Goal: Check status

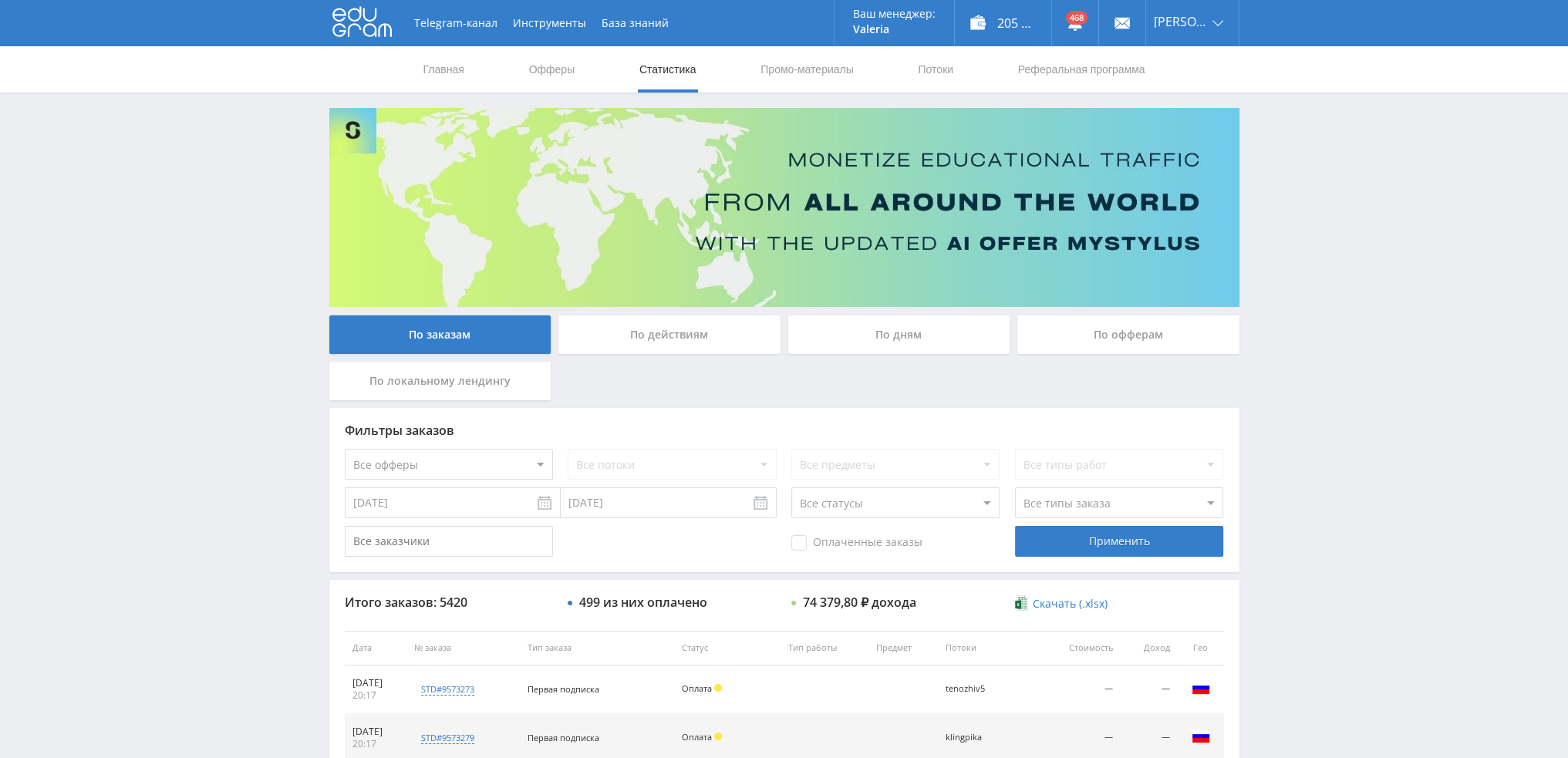
click at [915, 327] on div "По дням" at bounding box center [899, 334] width 222 height 39
click at [0, 0] on input "По дням" at bounding box center [0, 0] width 0 height 0
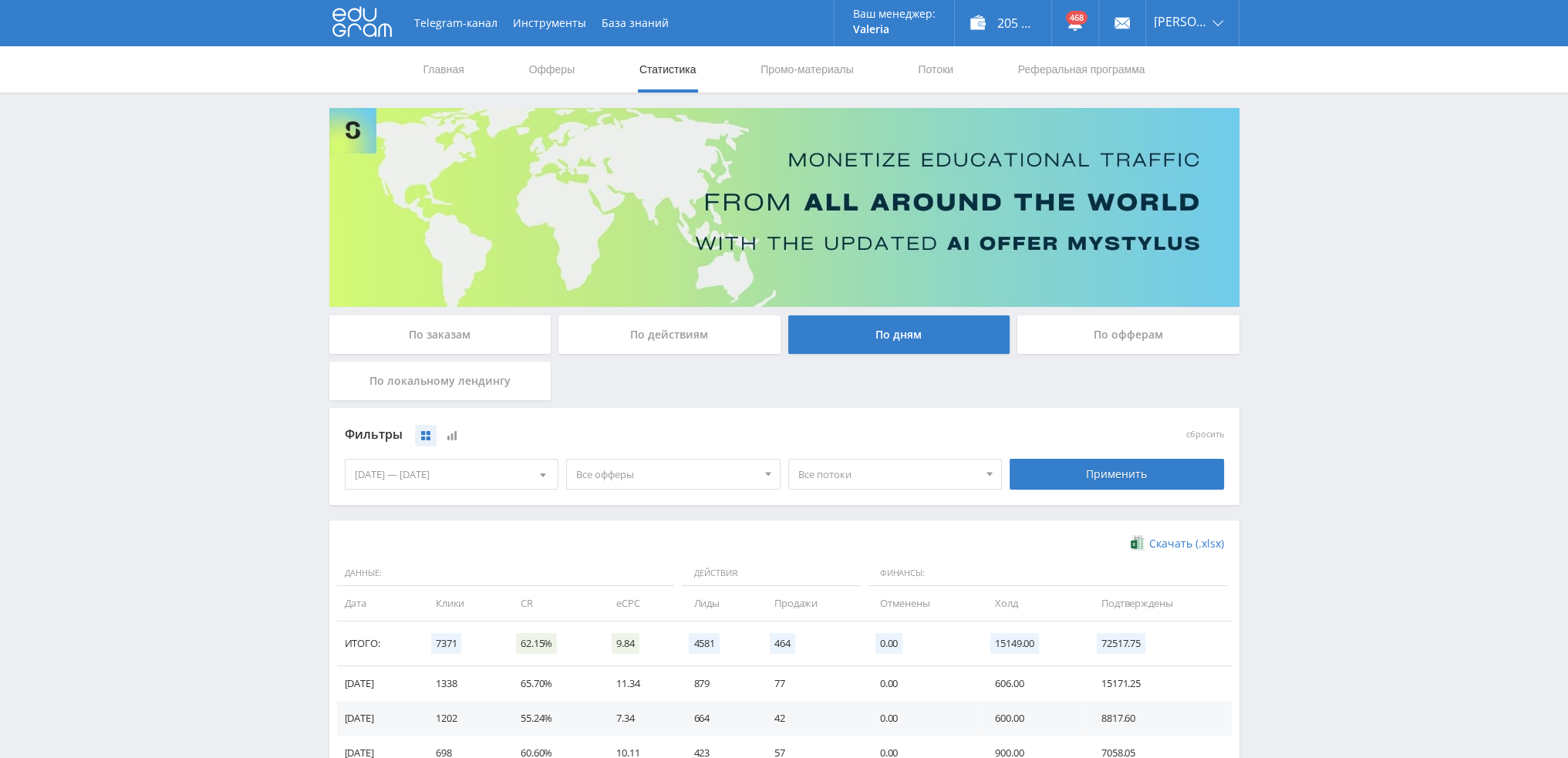
click at [676, 336] on div "По действиям" at bounding box center [669, 334] width 222 height 39
click at [0, 0] on input "По действиям" at bounding box center [0, 0] width 0 height 0
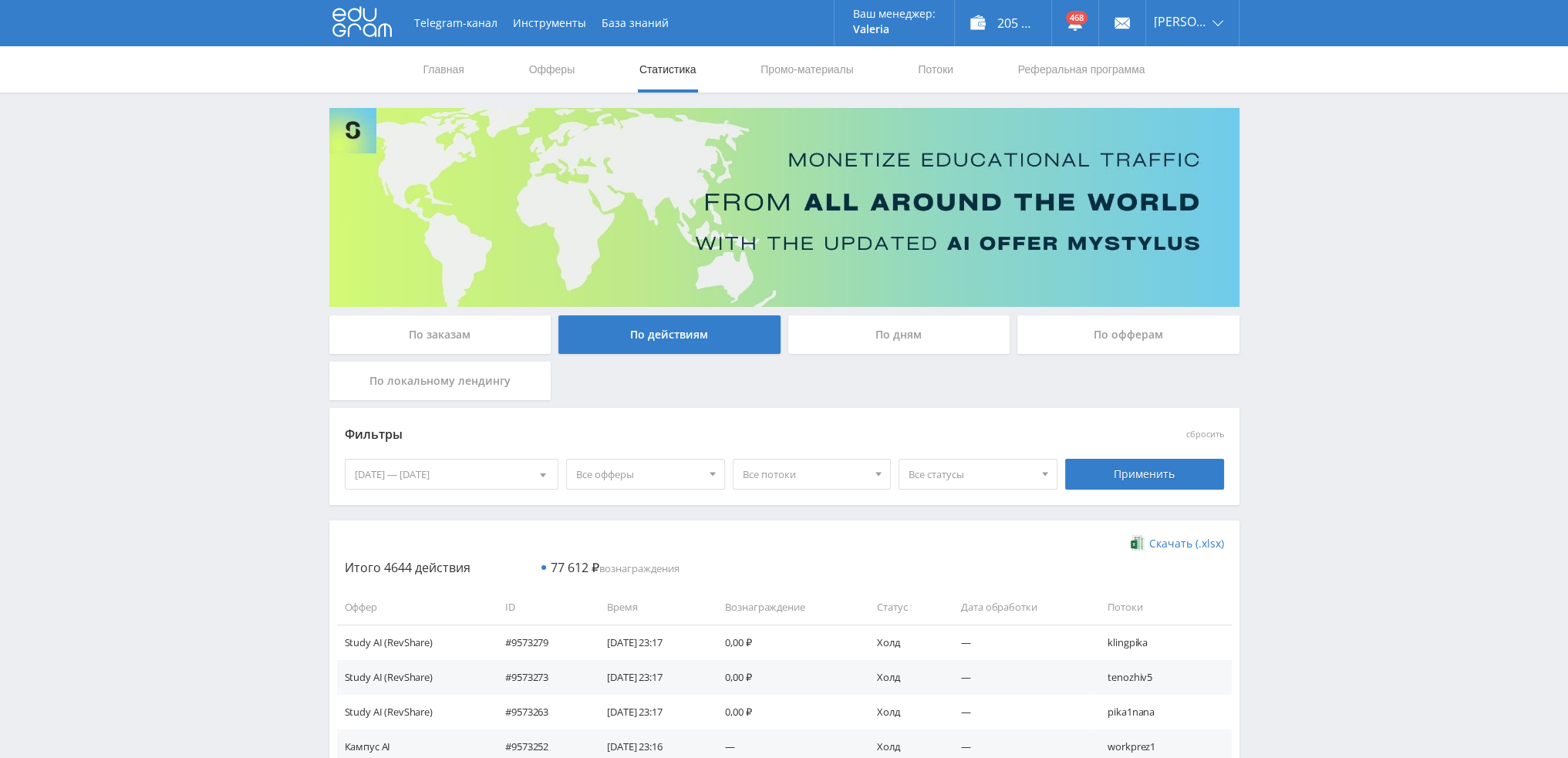
click at [966, 471] on span "Все статусы" at bounding box center [971, 474] width 125 height 29
click at [955, 542] on button "Подтвержден" at bounding box center [978, 545] width 157 height 21
click at [1177, 463] on div "Применить" at bounding box center [1144, 474] width 159 height 31
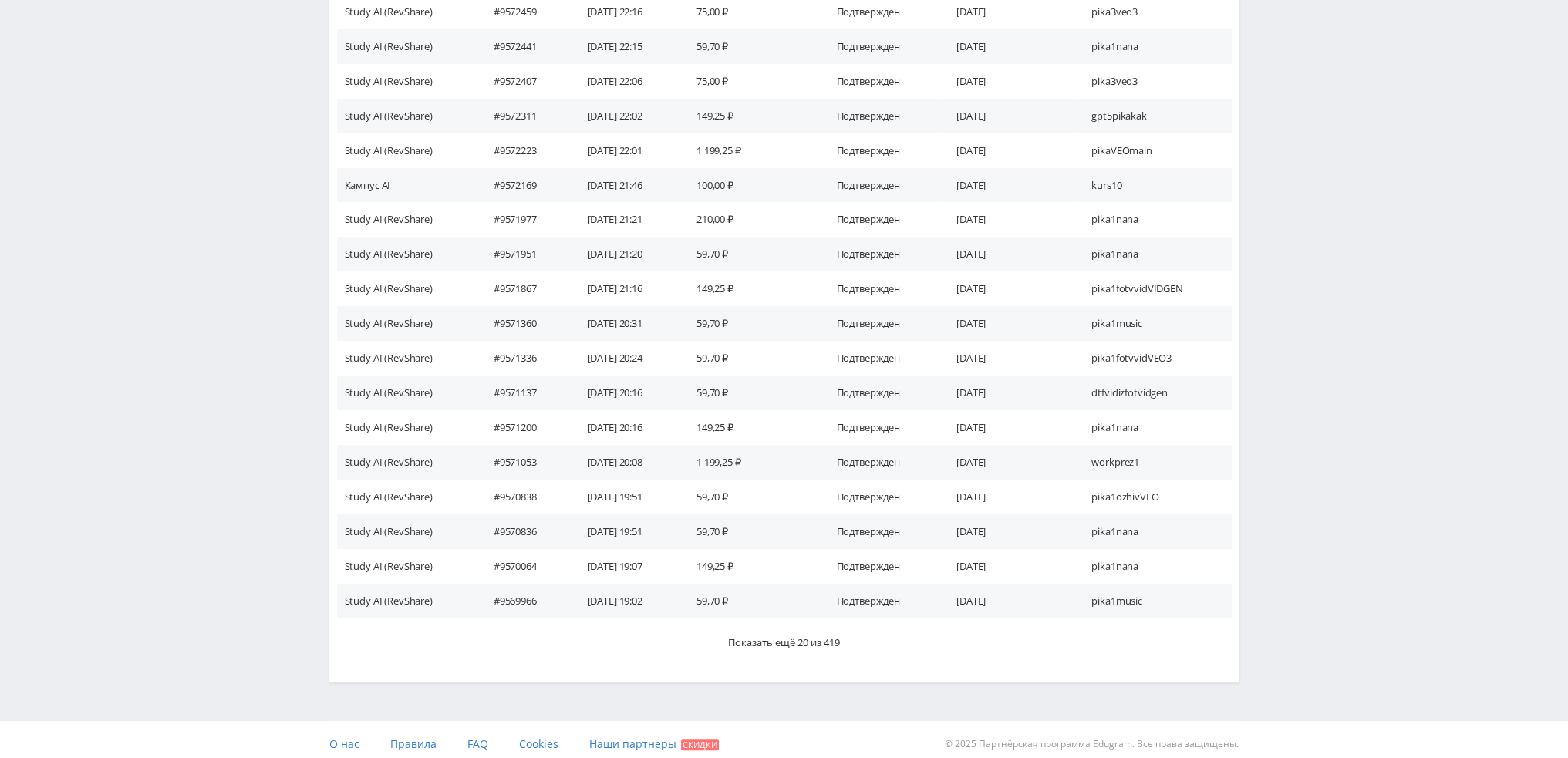
scroll to position [709, 0]
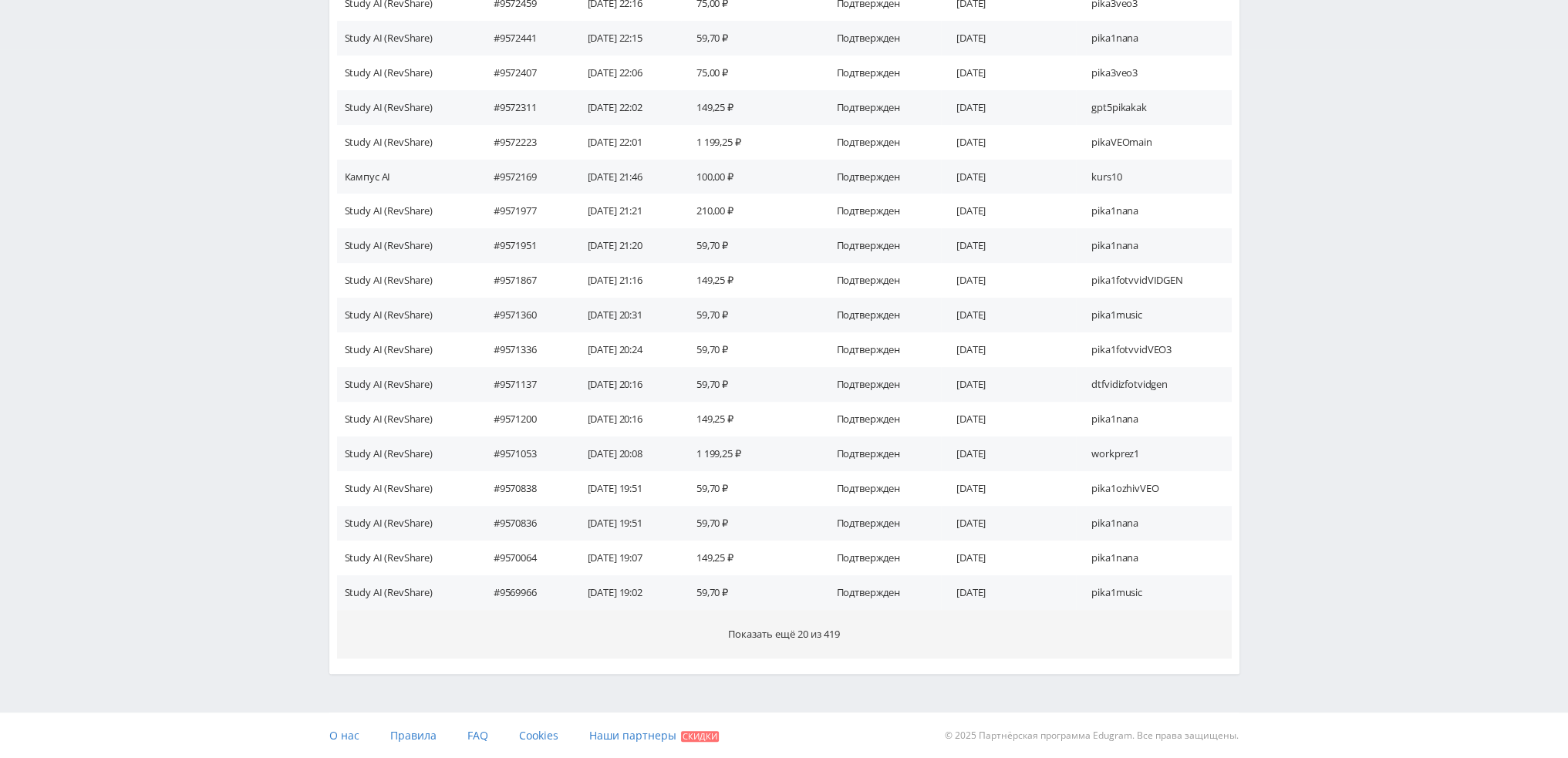
click at [899, 627] on button "Показать ещё 20 из 419" at bounding box center [784, 634] width 895 height 48
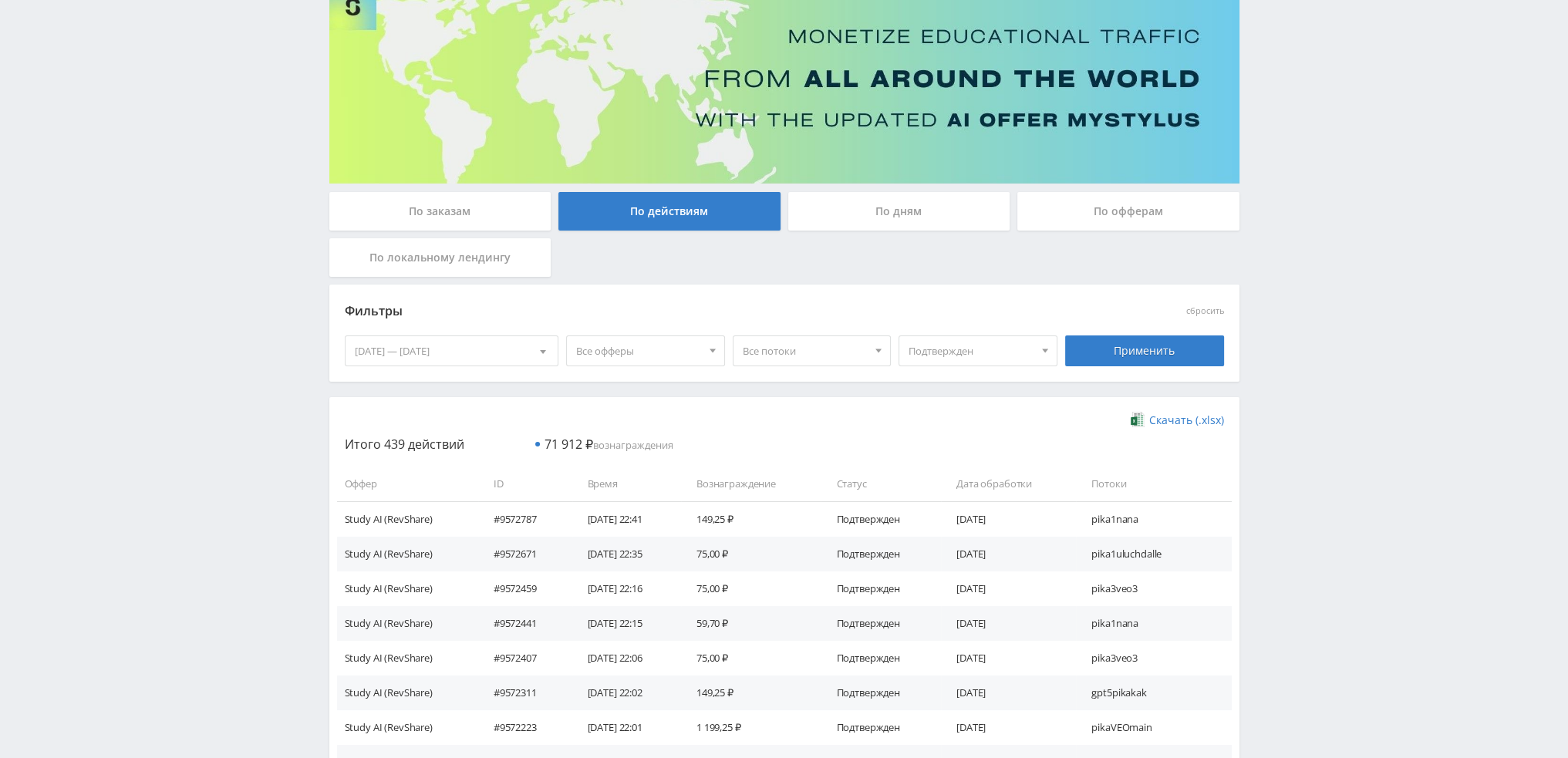
scroll to position [92, 0]
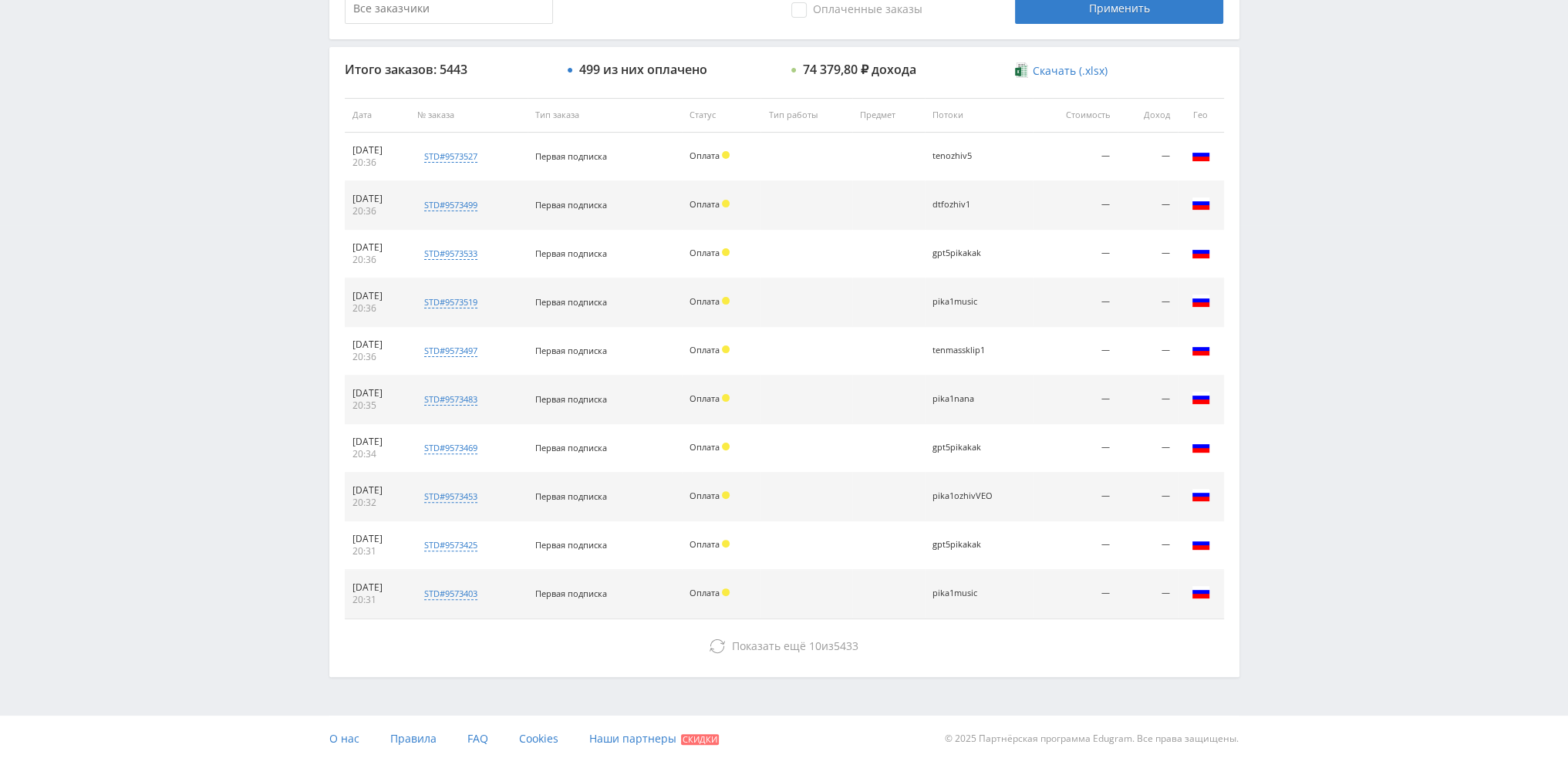
scroll to position [534, 0]
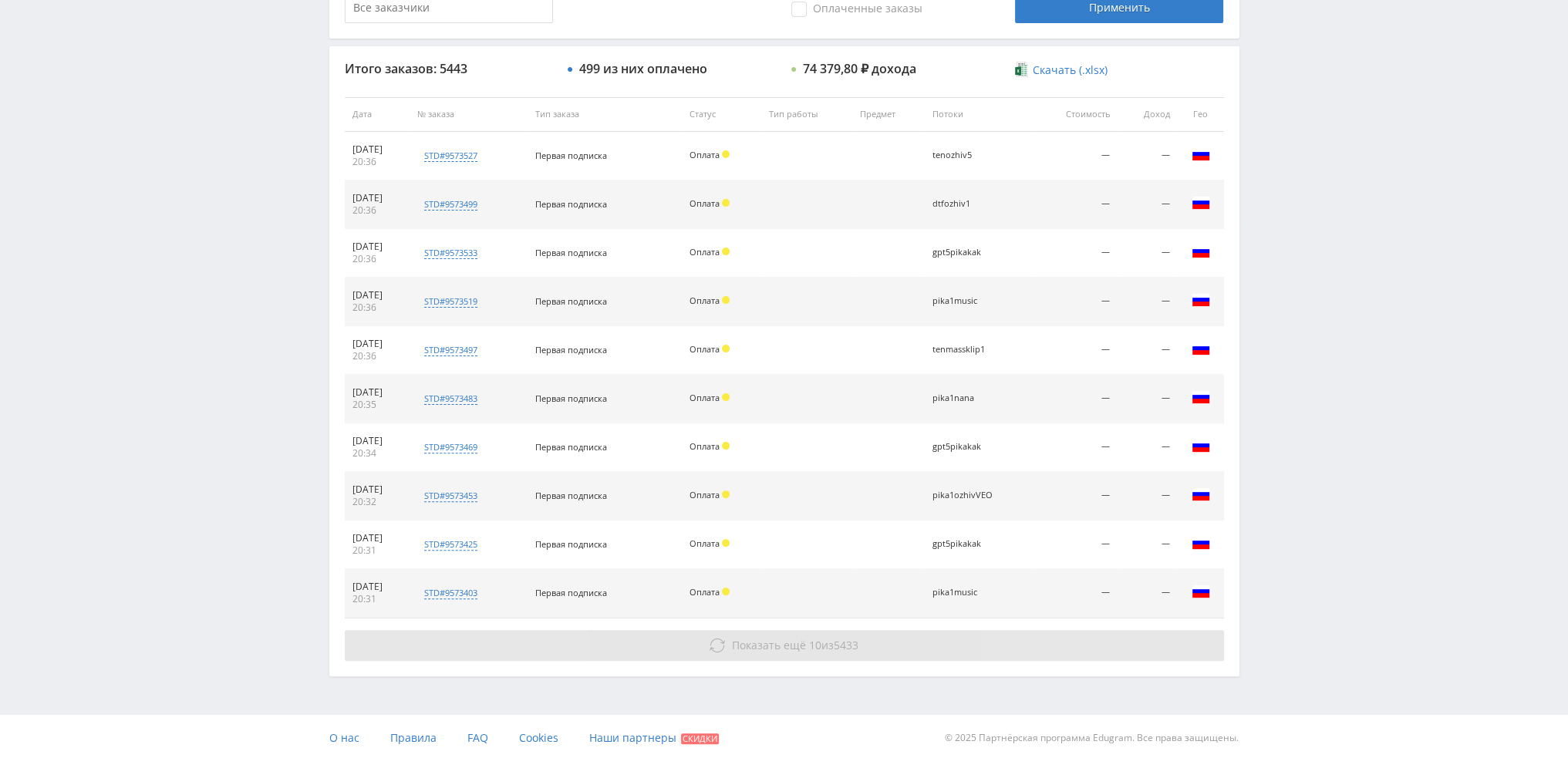
click at [873, 644] on button "Показать ещё 10 из 5433" at bounding box center [784, 645] width 880 height 31
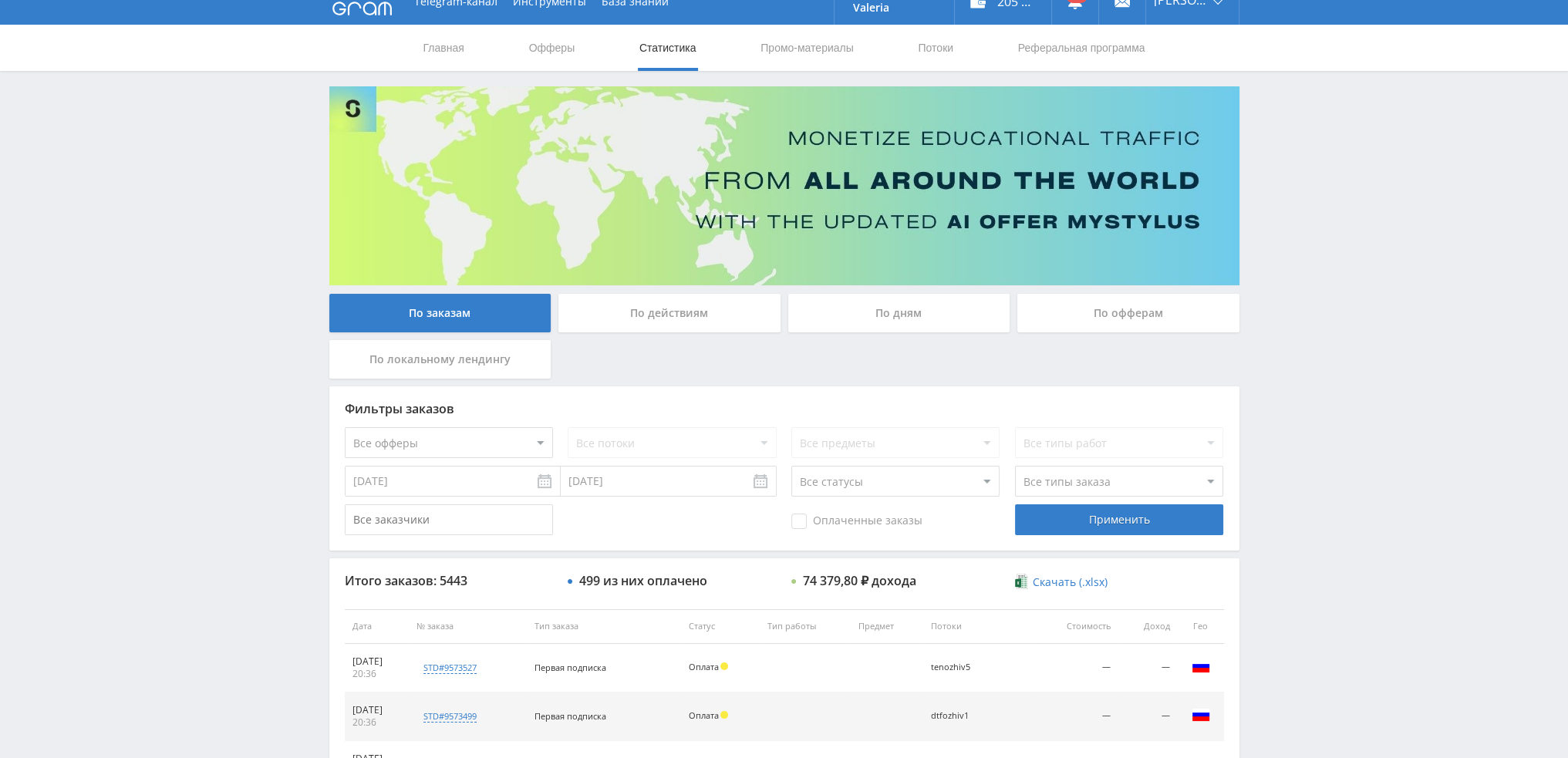
scroll to position [0, 0]
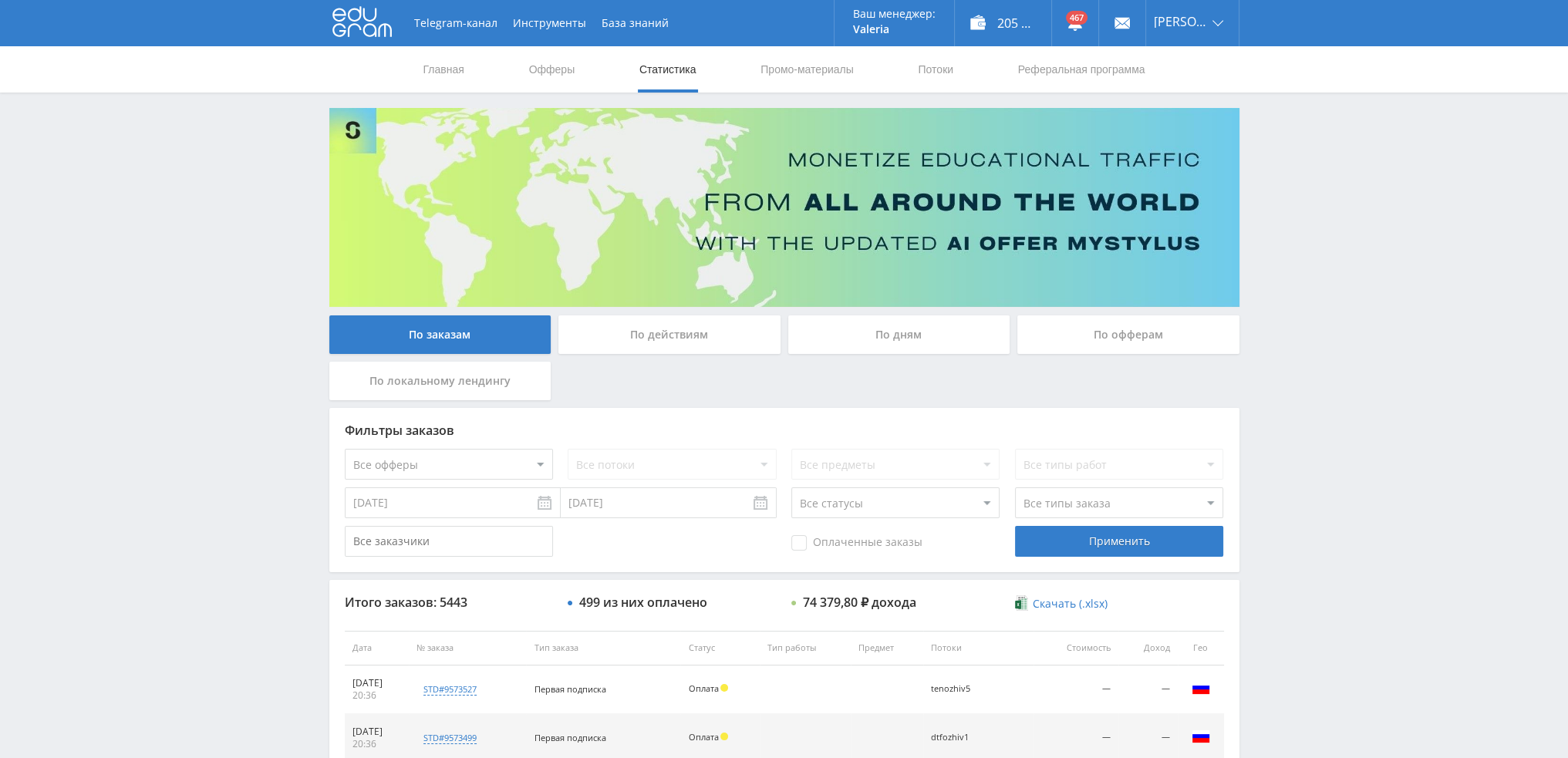
click at [901, 336] on div "По дням" at bounding box center [899, 334] width 222 height 39
click at [0, 0] on input "По дням" at bounding box center [0, 0] width 0 height 0
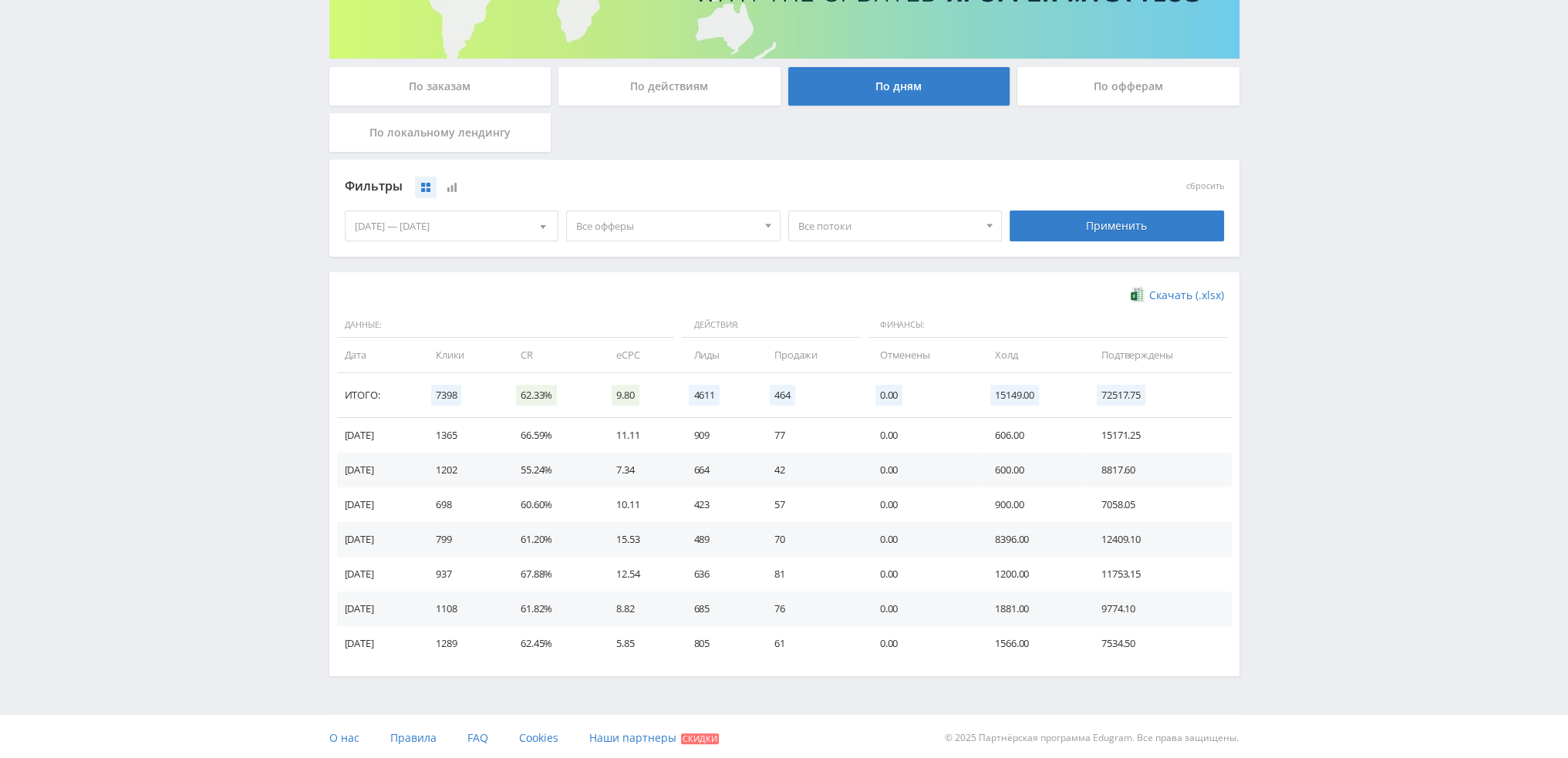
scroll to position [250, 0]
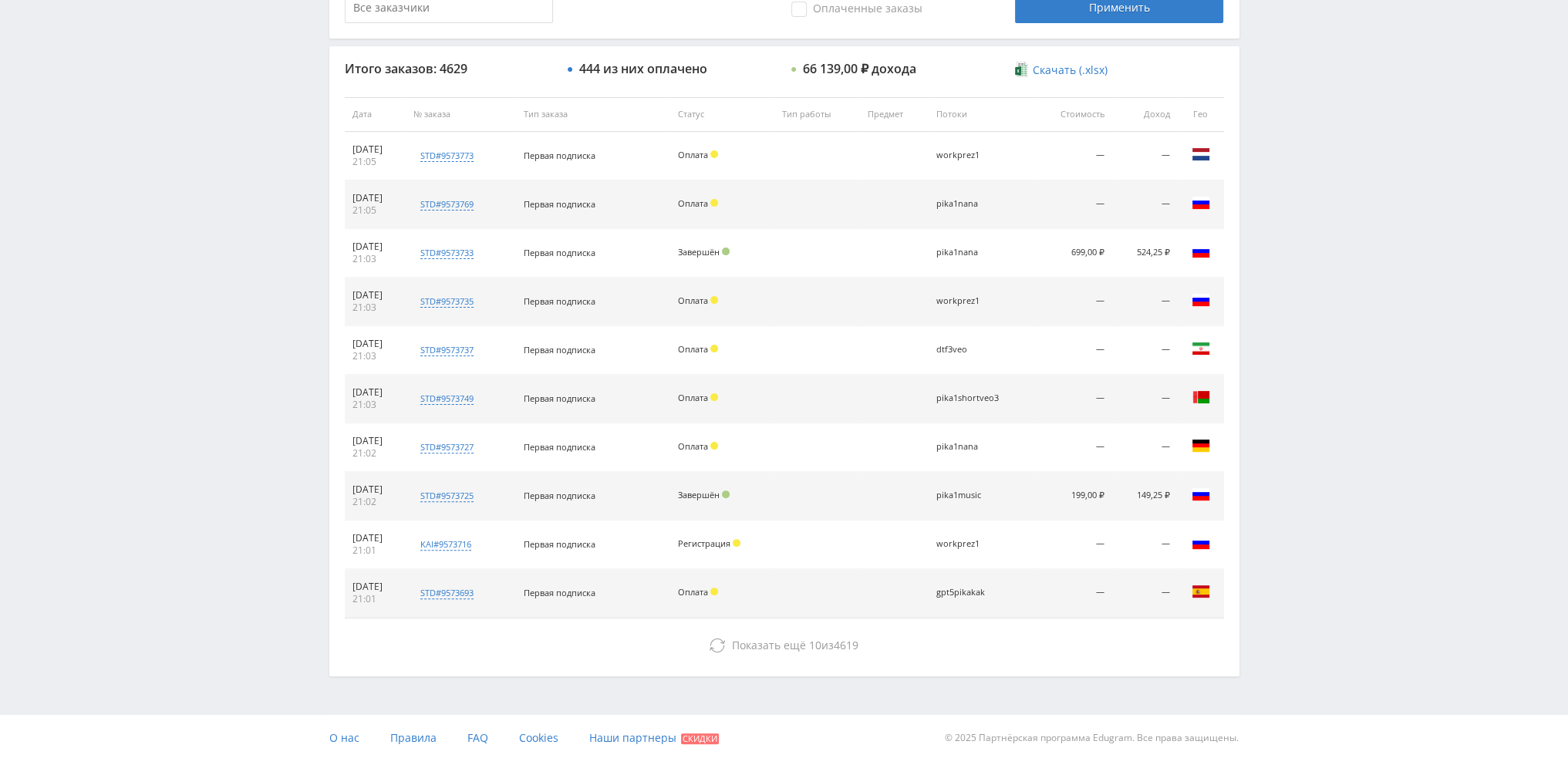
scroll to position [534, 0]
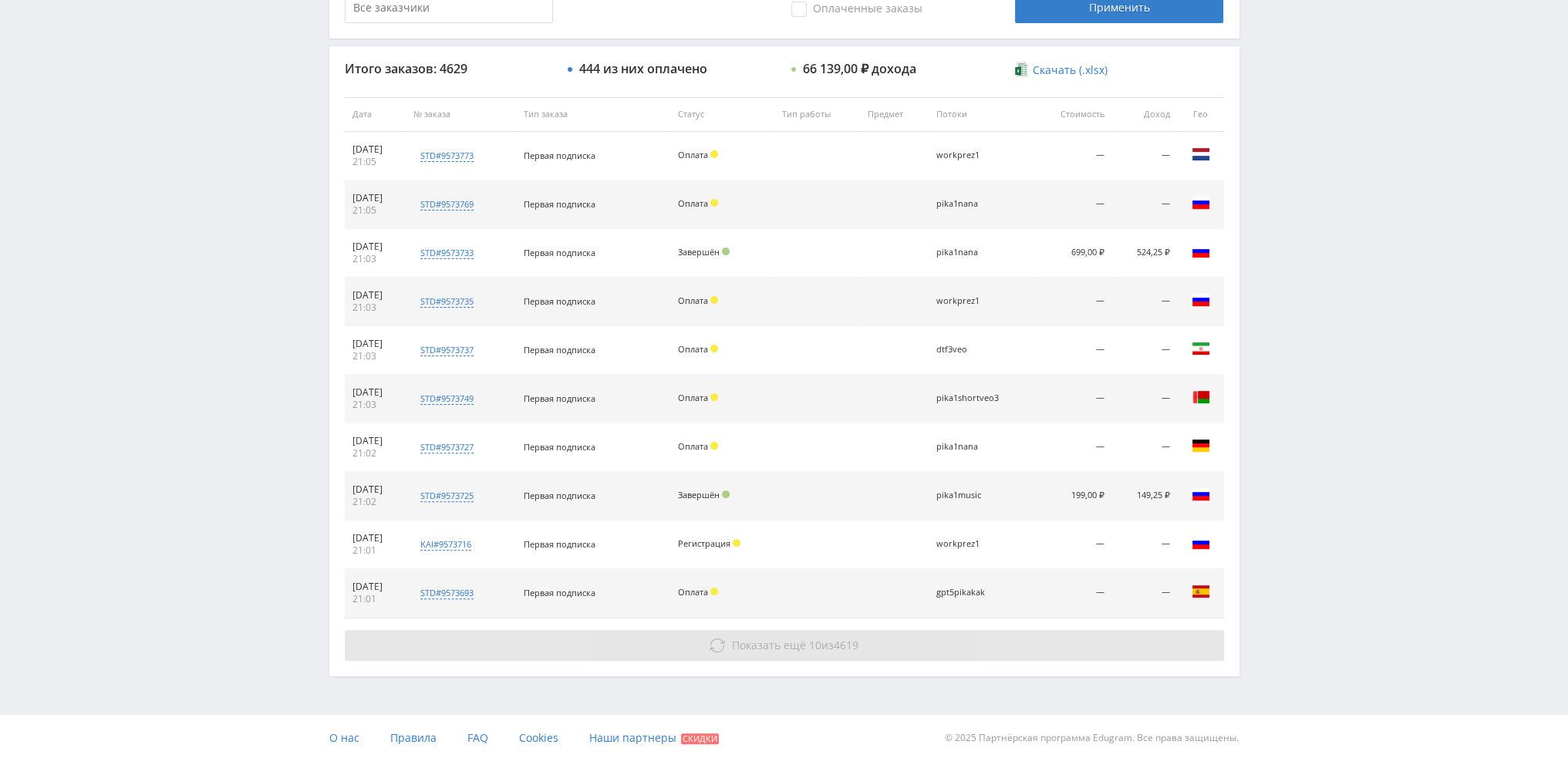
click at [755, 639] on span "Показать ещё" at bounding box center [769, 645] width 74 height 15
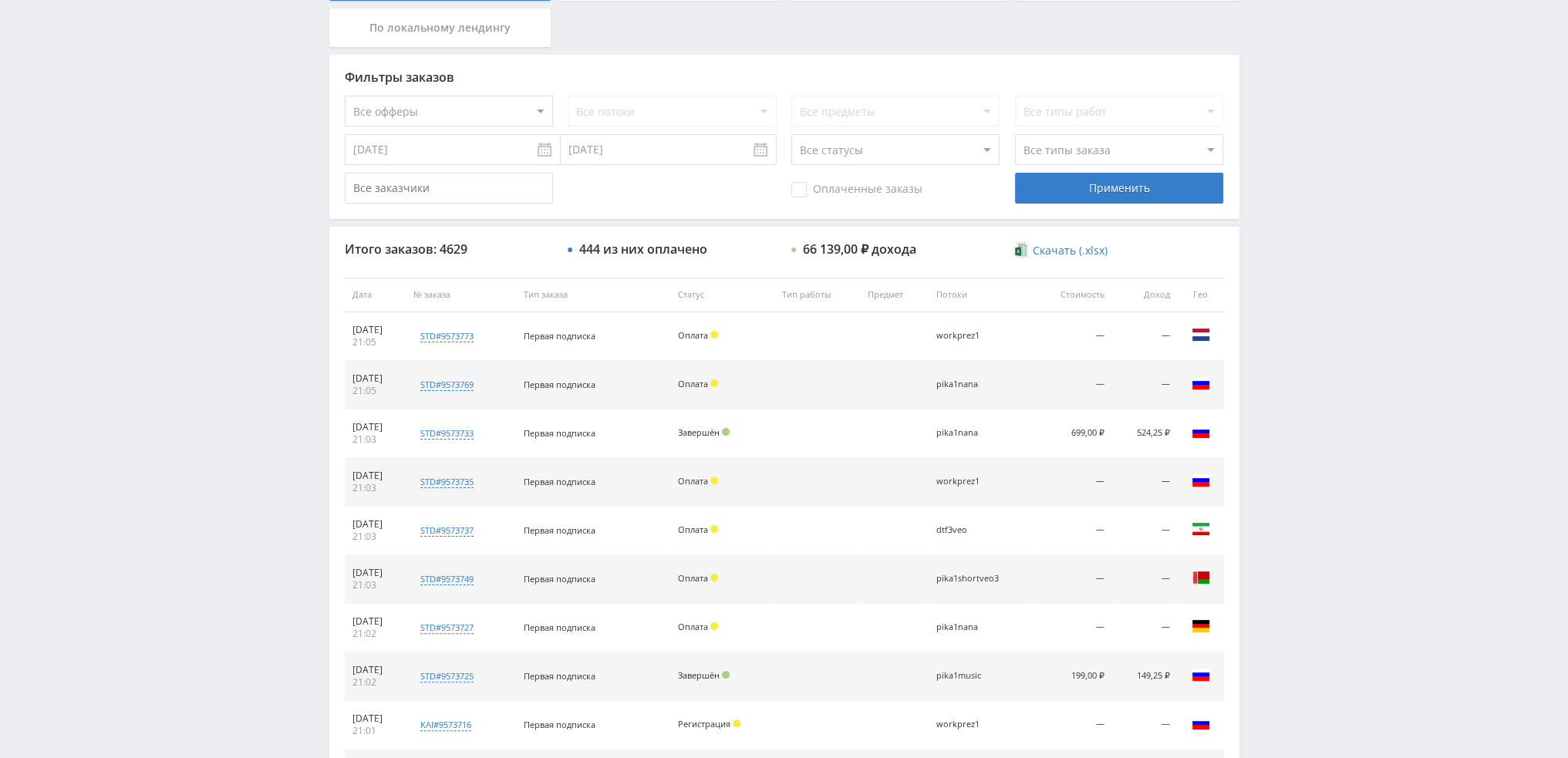
scroll to position [0, 0]
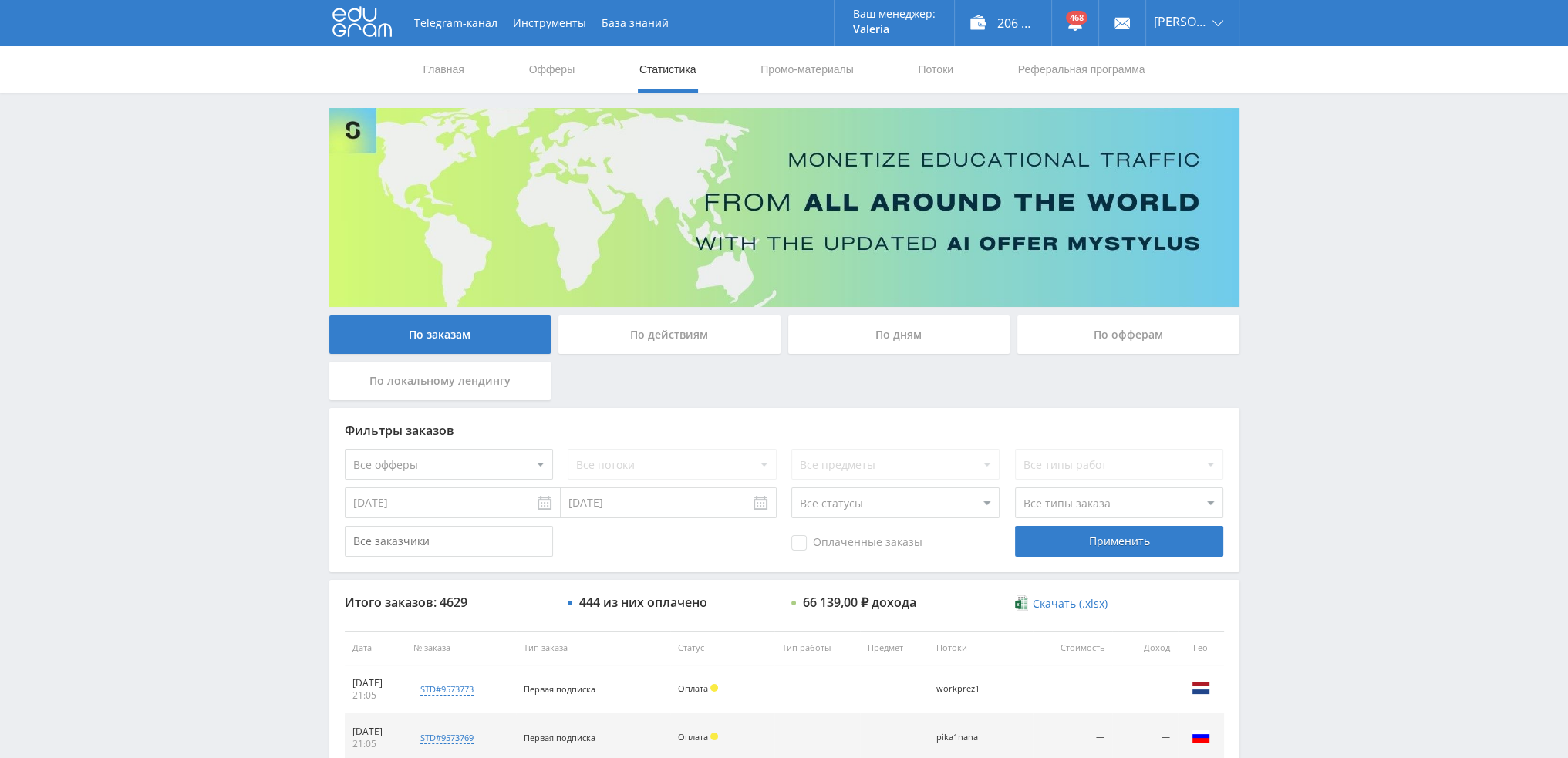
click at [899, 341] on div "По дням" at bounding box center [899, 334] width 222 height 39
click at [0, 0] on input "По дням" at bounding box center [0, 0] width 0 height 0
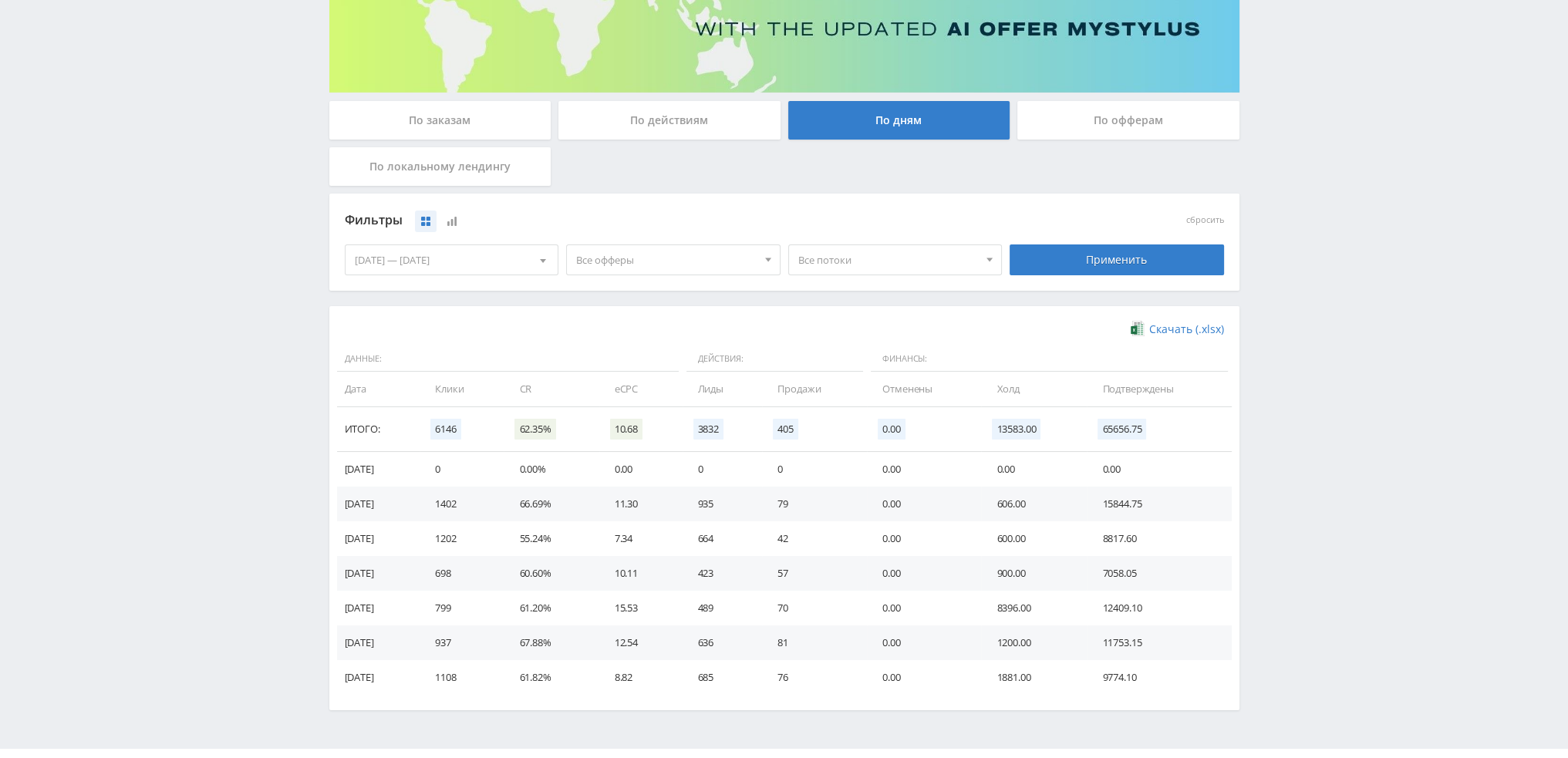
scroll to position [250, 0]
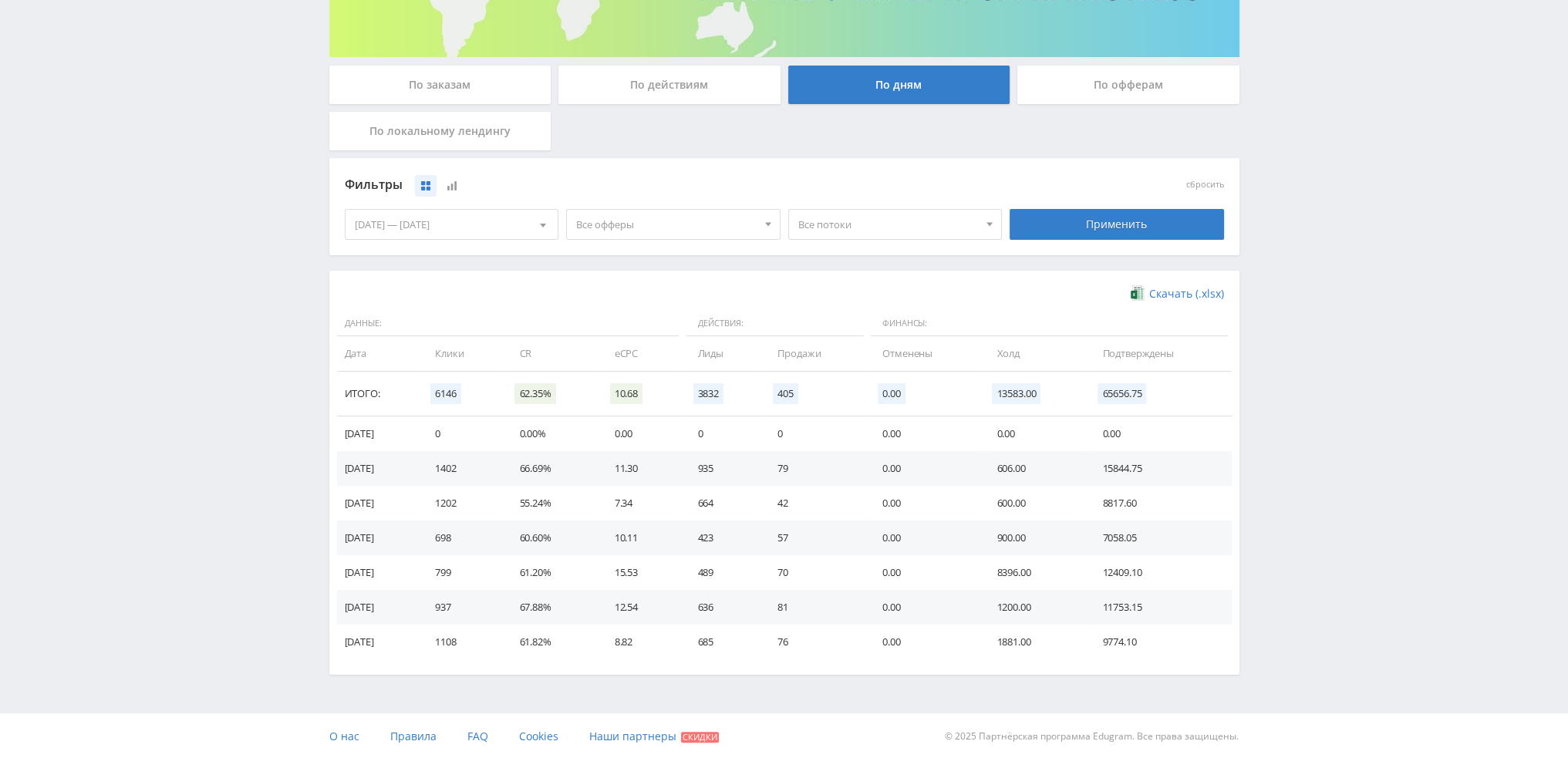
click at [472, 226] on div "[DATE] — [DATE]" at bounding box center [451, 224] width 213 height 29
click at [440, 247] on span "Период" at bounding box center [437, 257] width 36 height 30
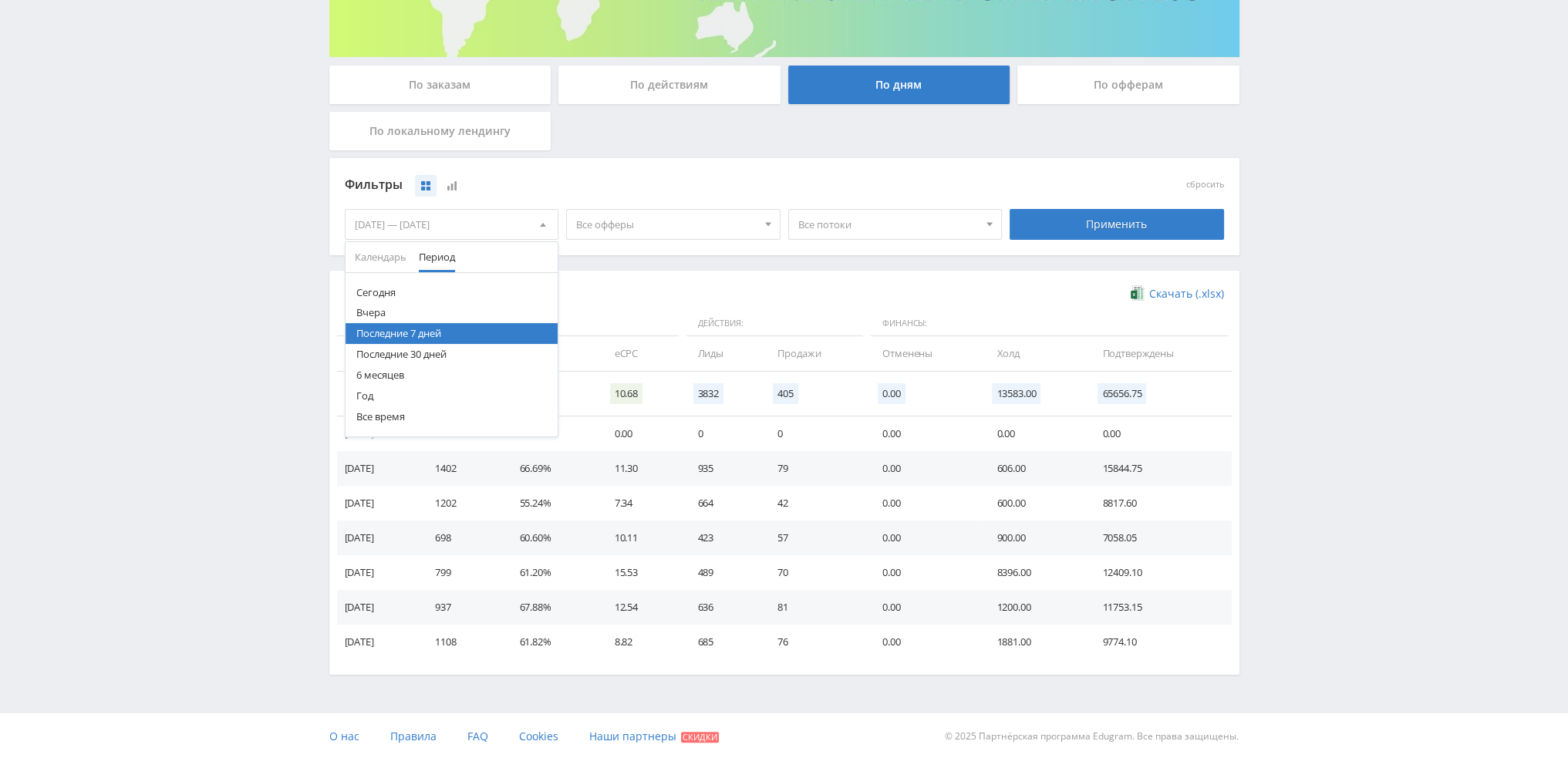
click at [396, 355] on button "Последние 30 дней" at bounding box center [451, 354] width 213 height 21
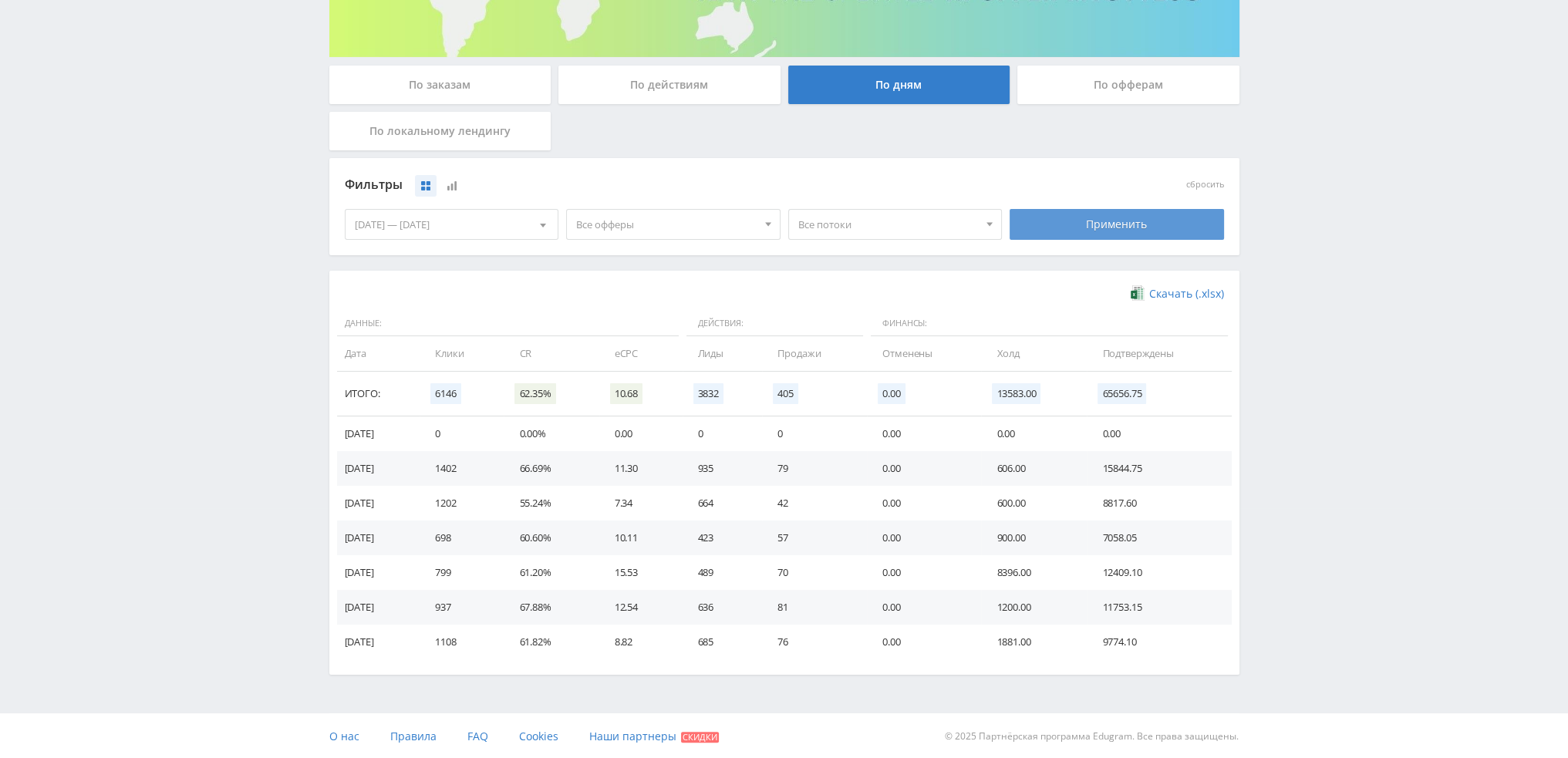
click at [1137, 234] on div "Применить" at bounding box center [1117, 224] width 214 height 31
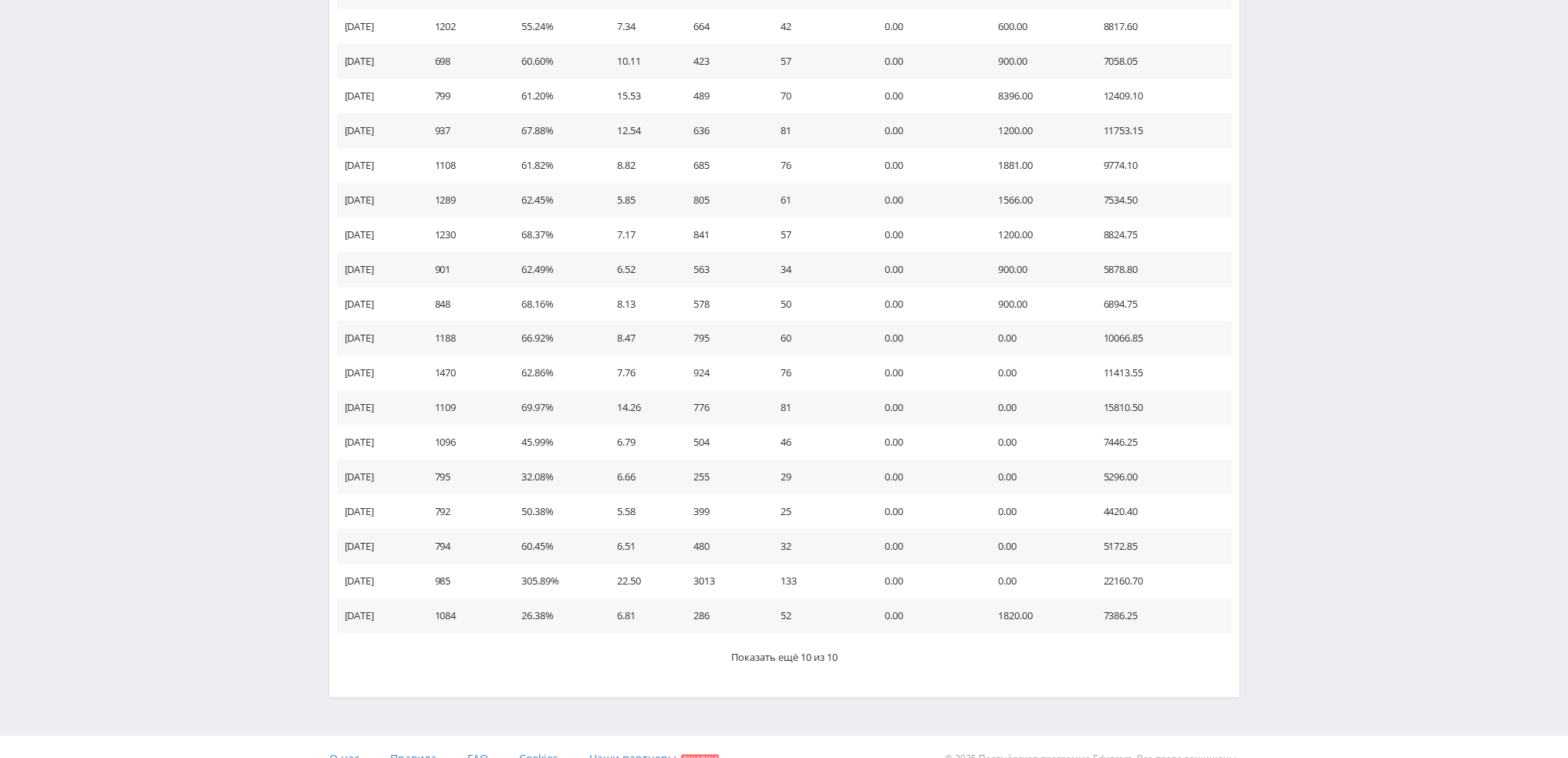
scroll to position [673, 0]
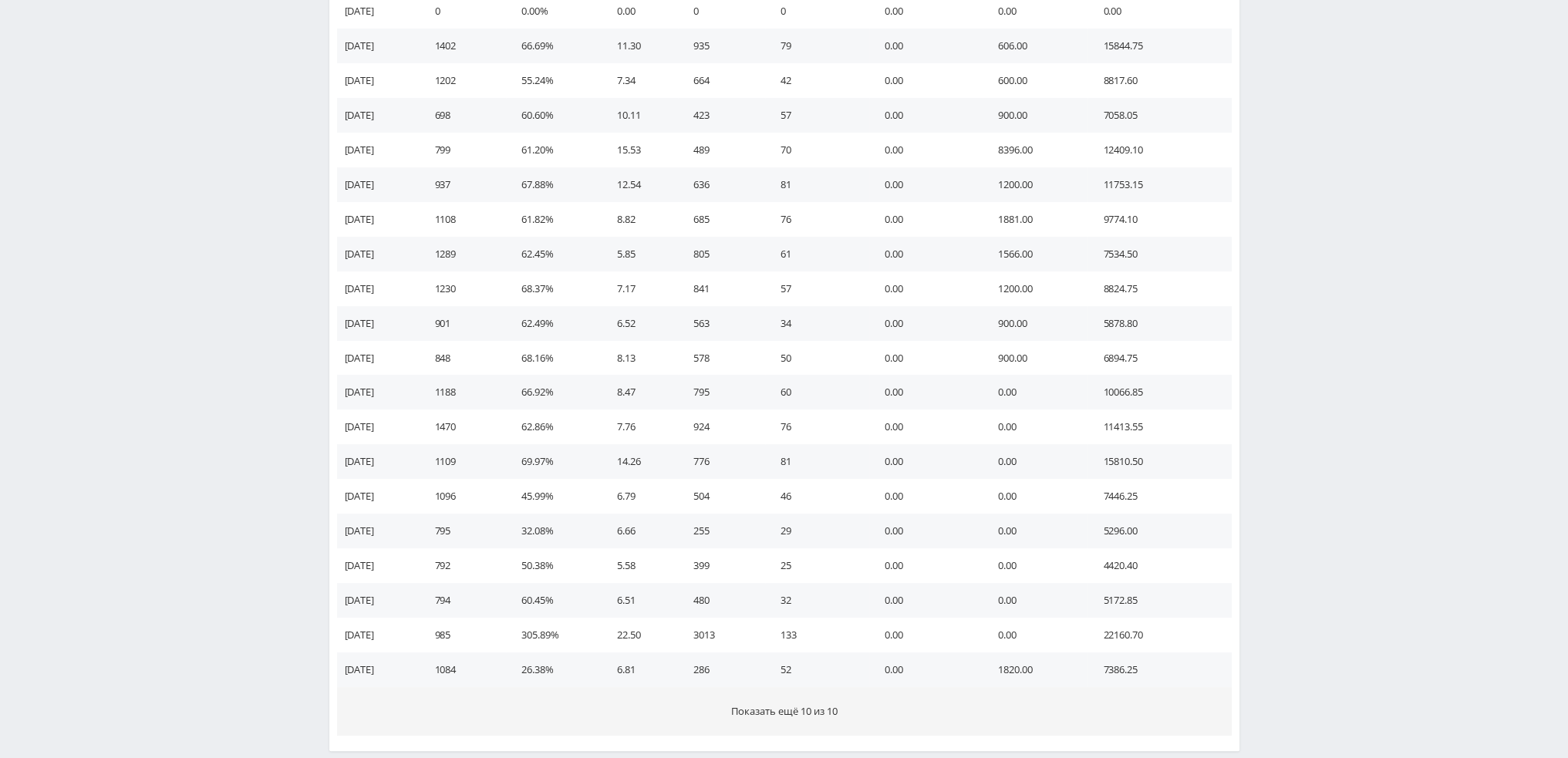
click at [879, 700] on button "Показать ещё 10 из 10" at bounding box center [784, 711] width 895 height 48
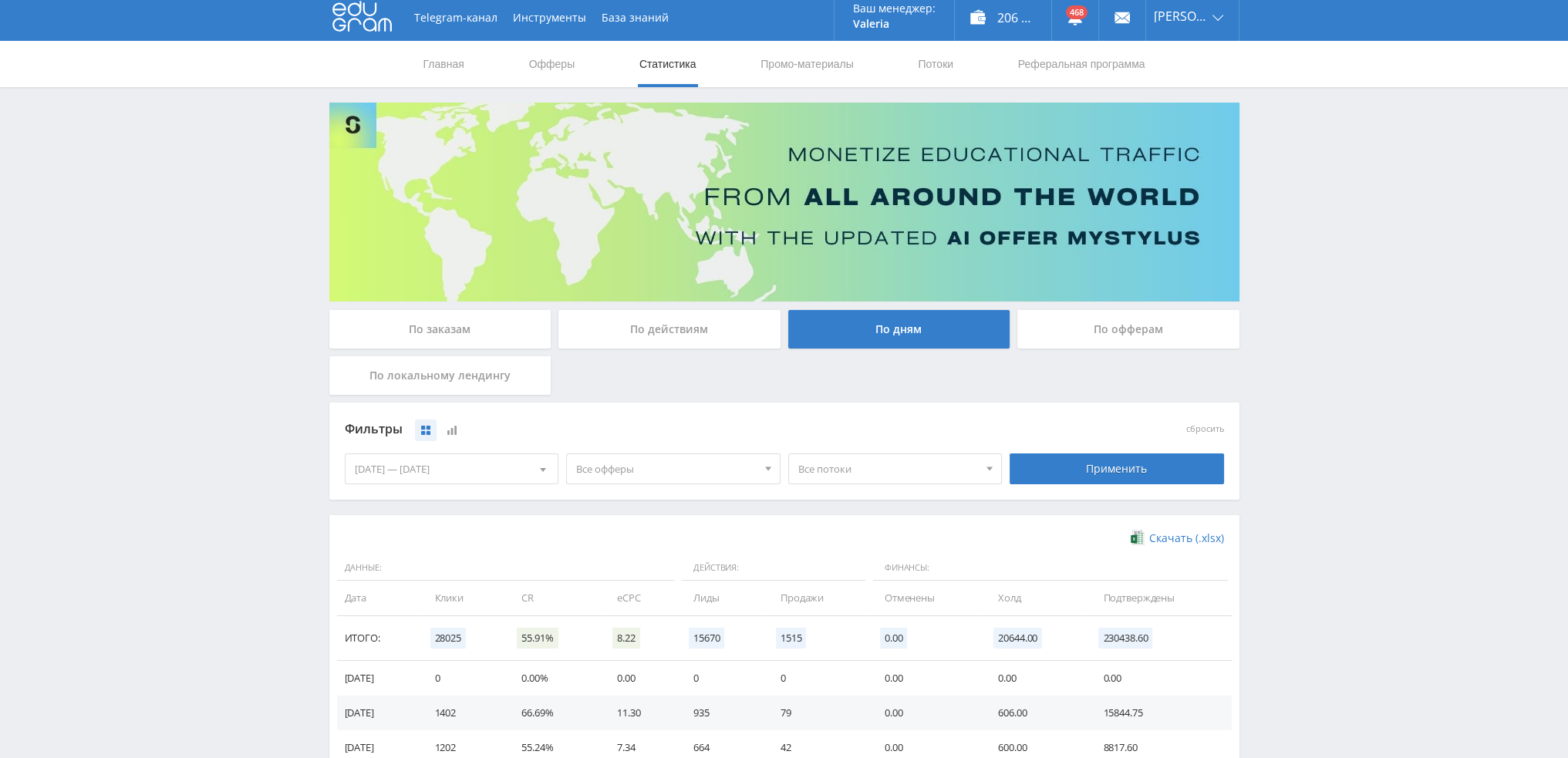
scroll to position [0, 0]
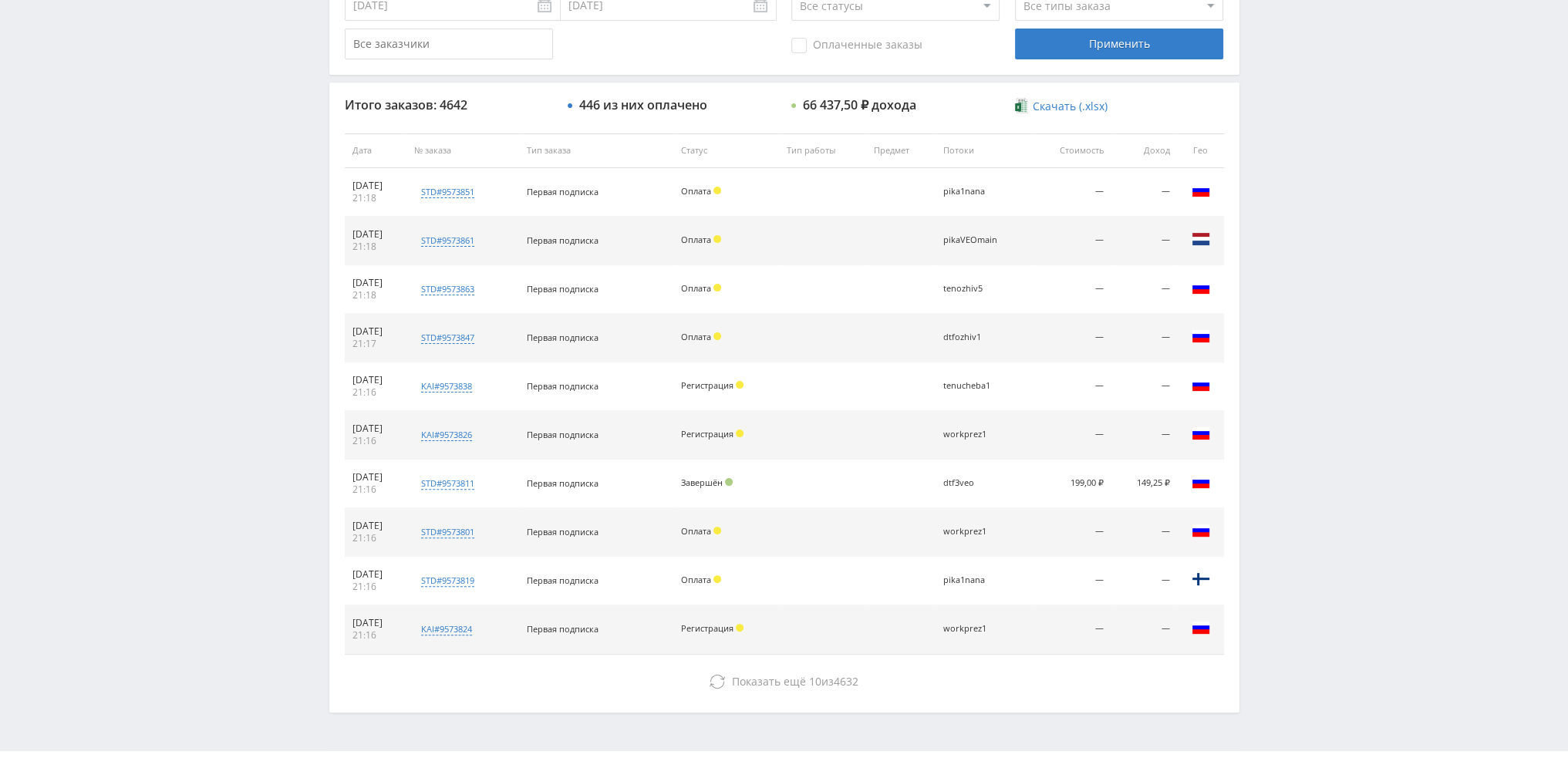
scroll to position [534, 0]
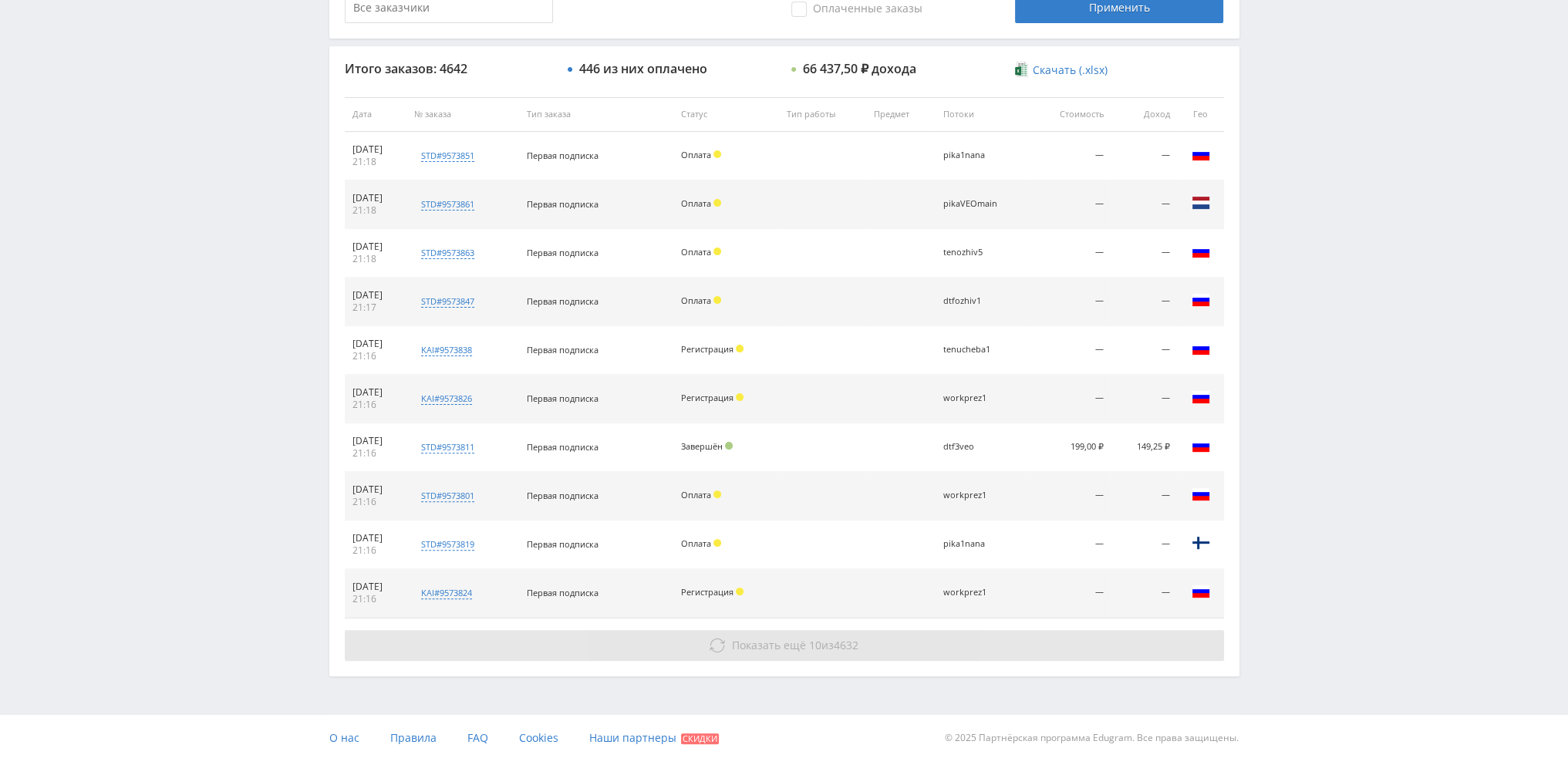
click at [809, 638] on span "10" at bounding box center [816, 645] width 13 height 15
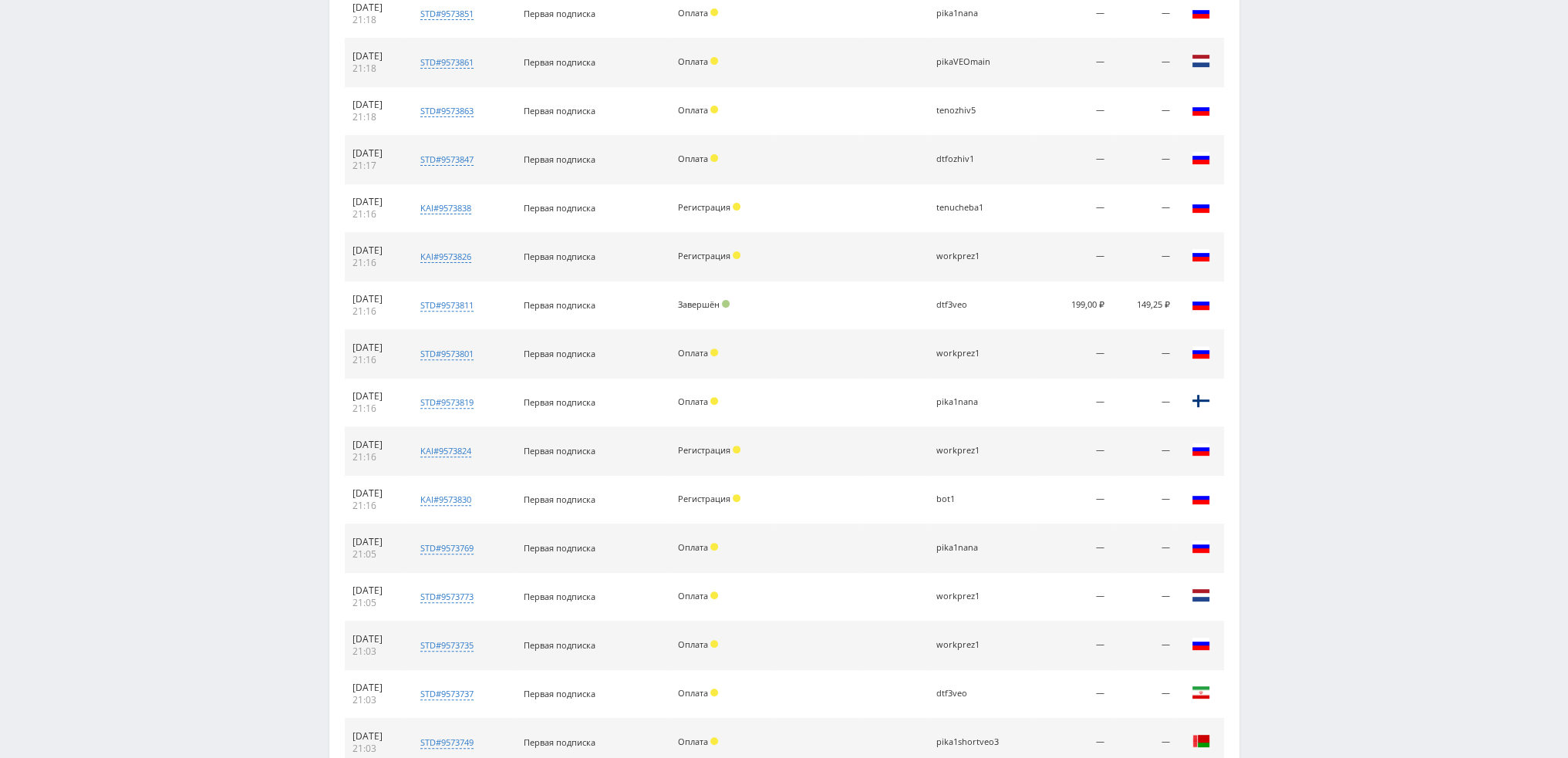
scroll to position [843, 0]
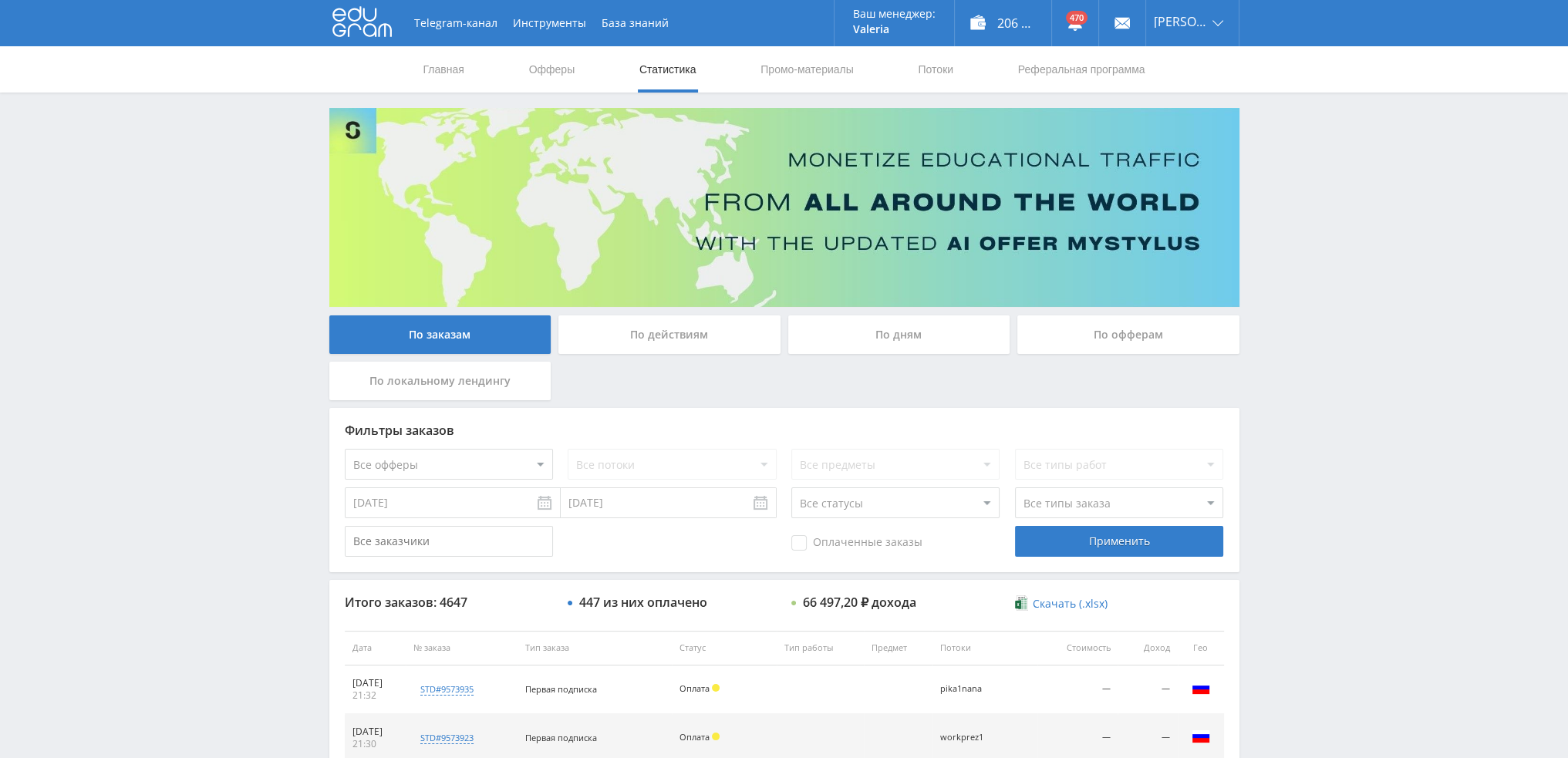
click at [936, 322] on div "По дням" at bounding box center [899, 334] width 222 height 39
click at [0, 0] on input "По дням" at bounding box center [0, 0] width 0 height 0
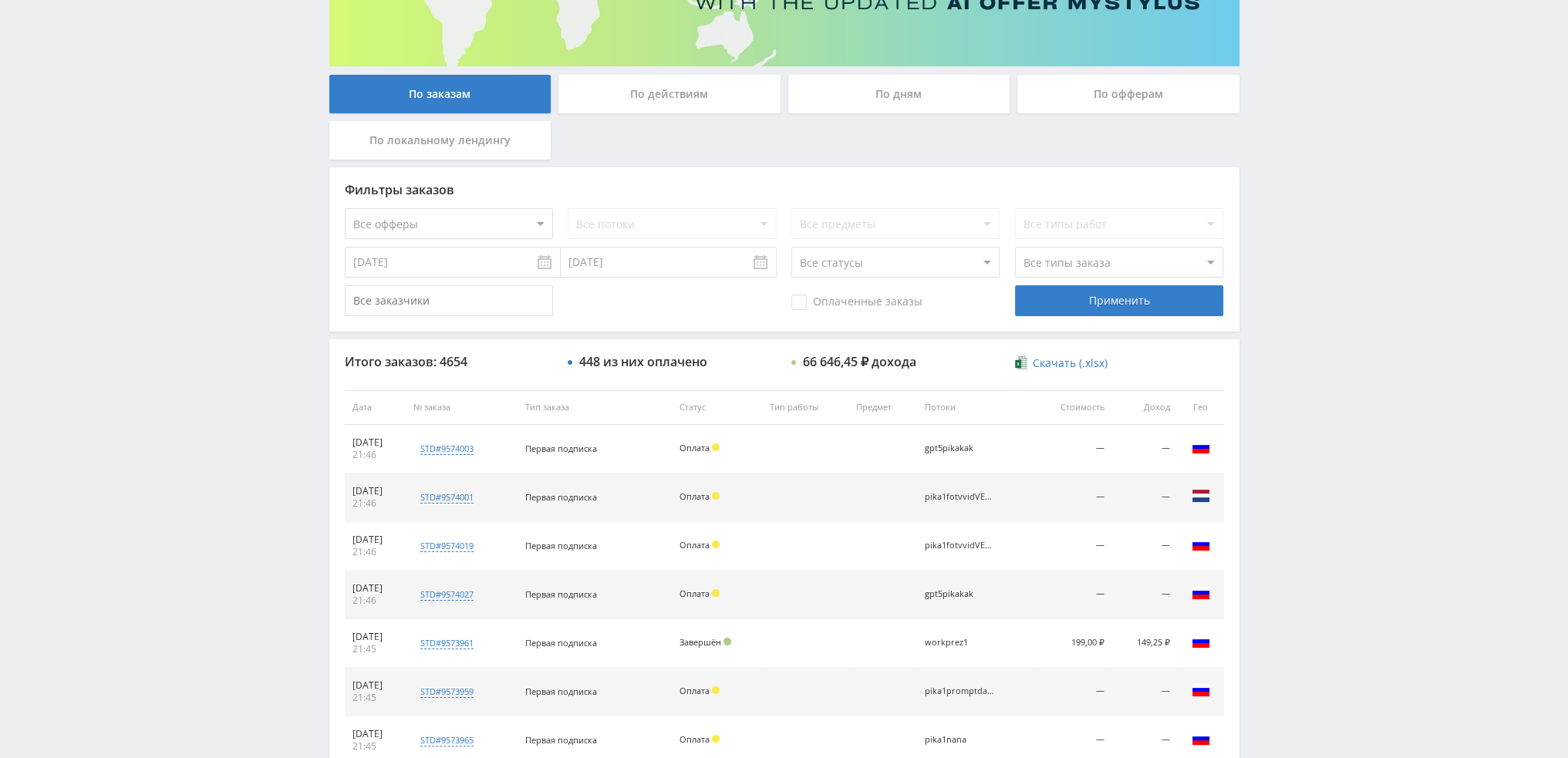
scroll to position [225, 0]
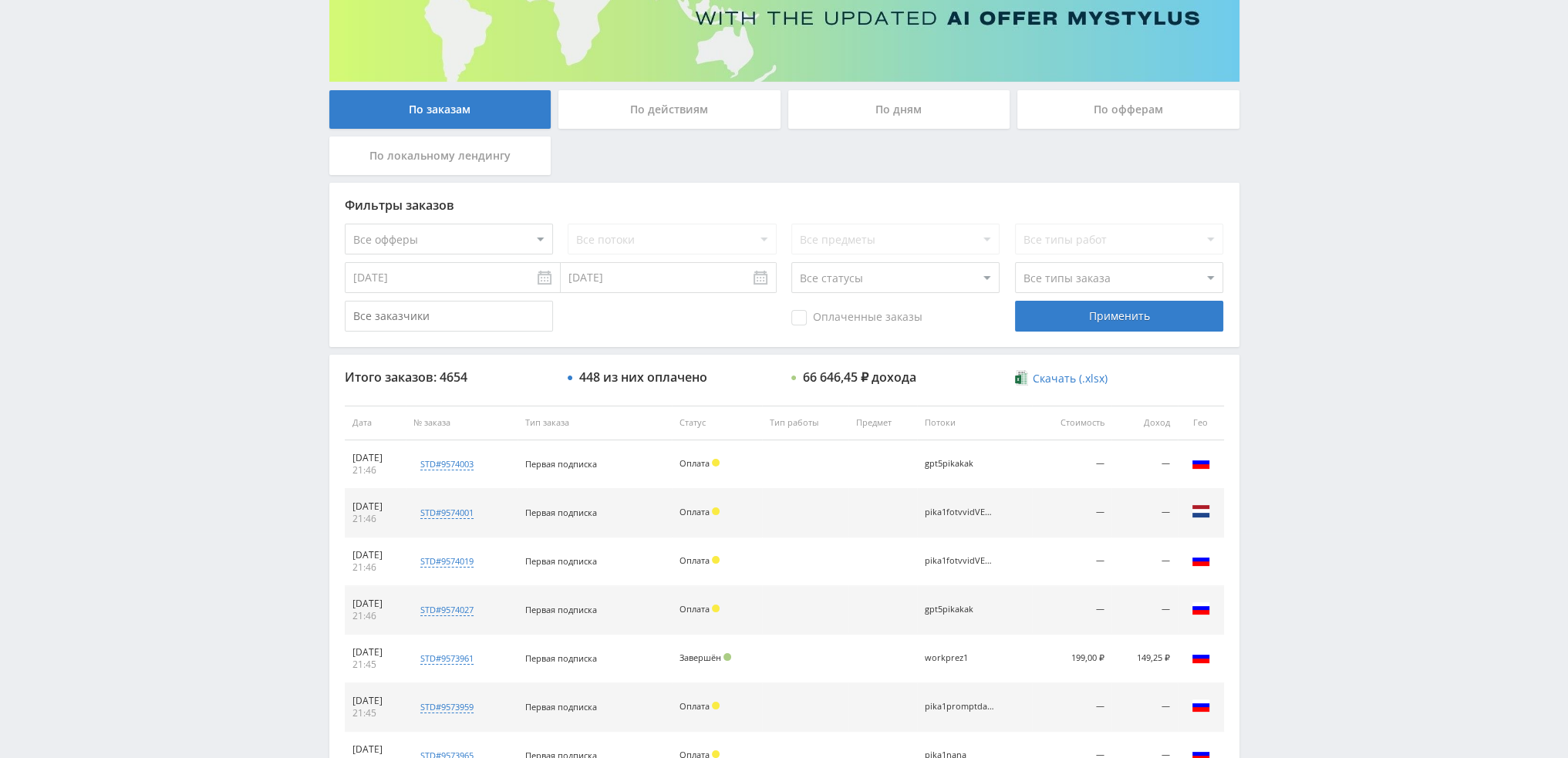
click at [915, 113] on div "По дням" at bounding box center [899, 109] width 222 height 39
click at [0, 0] on input "По дням" at bounding box center [0, 0] width 0 height 0
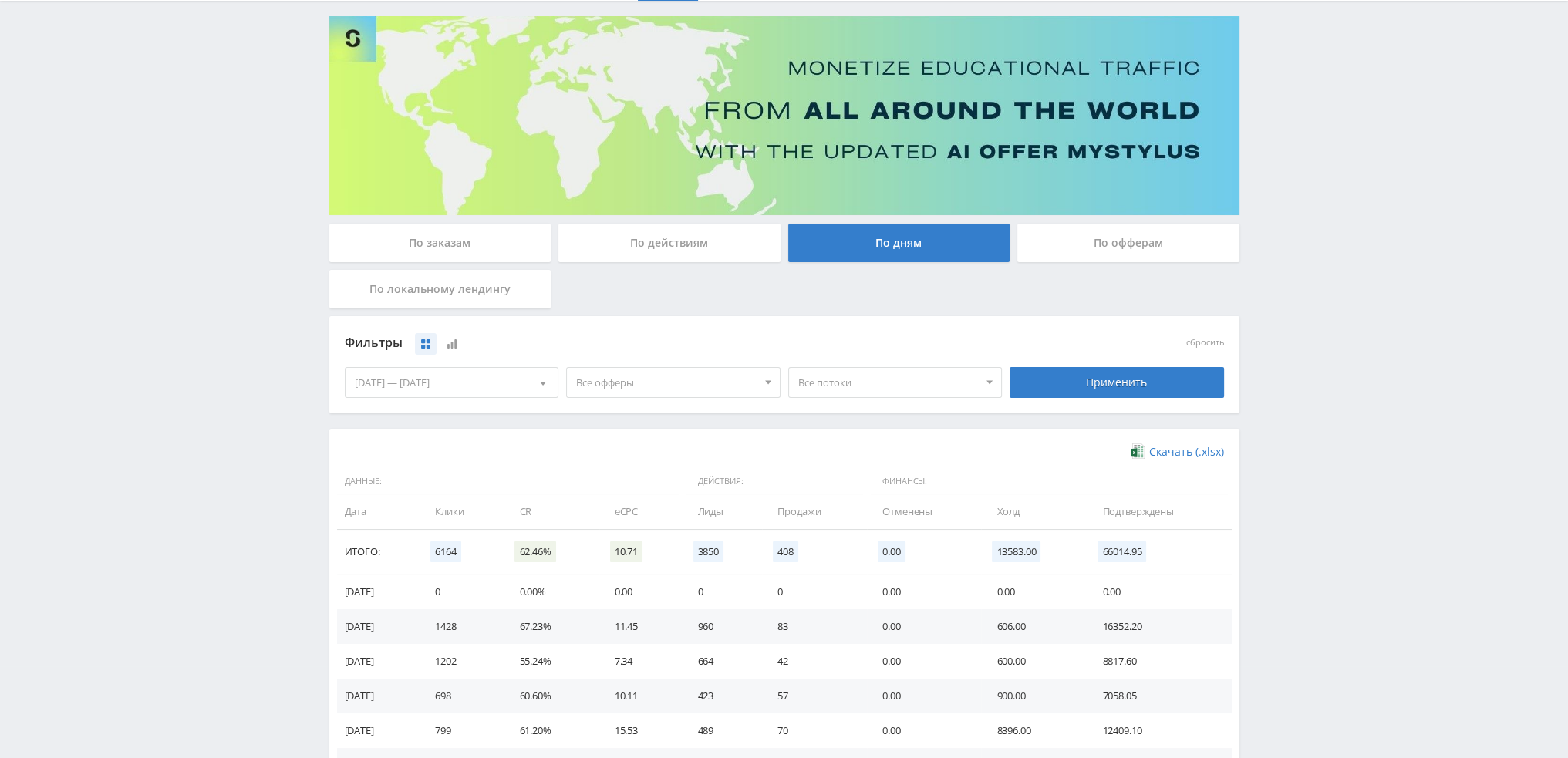
scroll to position [250, 0]
